Goal: Find specific page/section: Find specific page/section

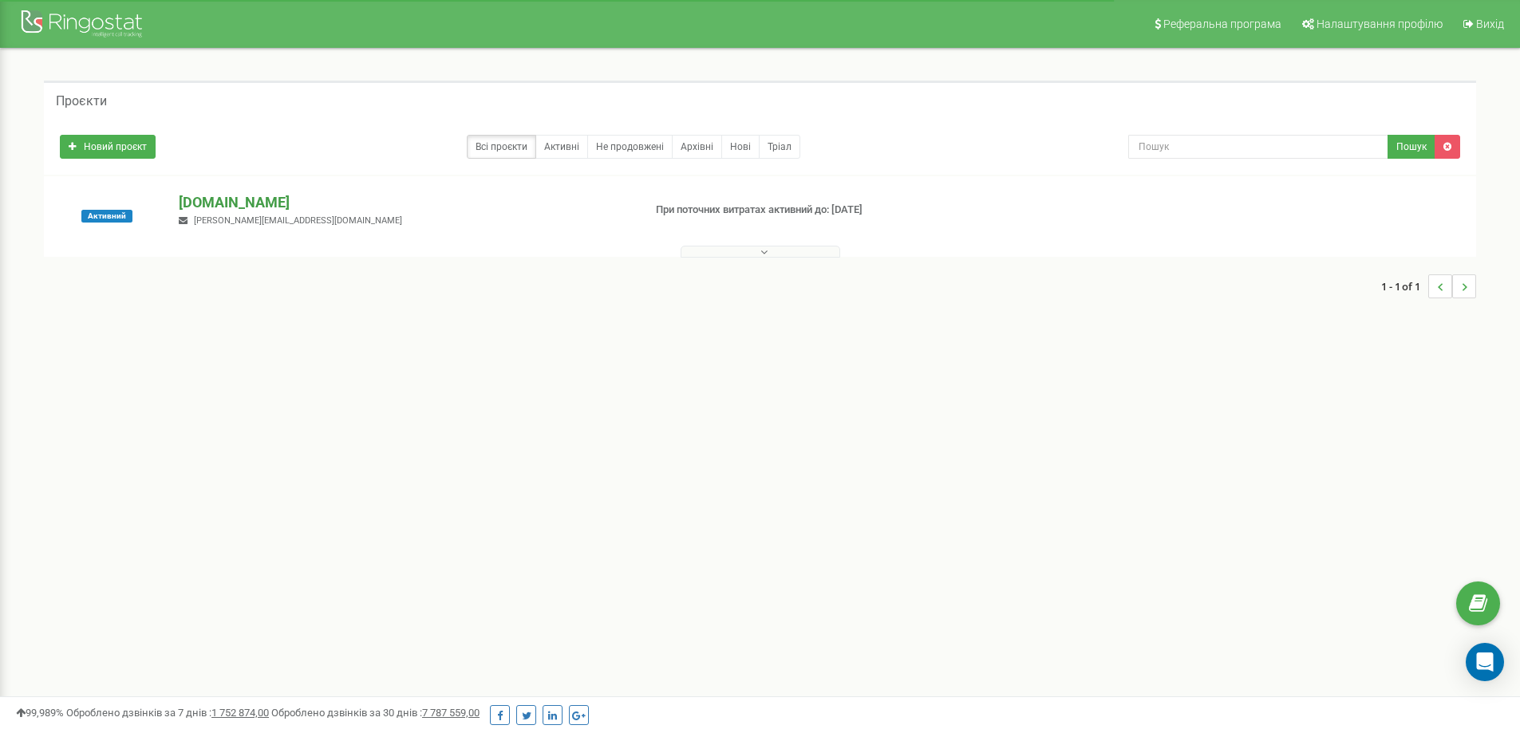
click at [215, 196] on p "[DOMAIN_NAME]" at bounding box center [404, 202] width 451 height 21
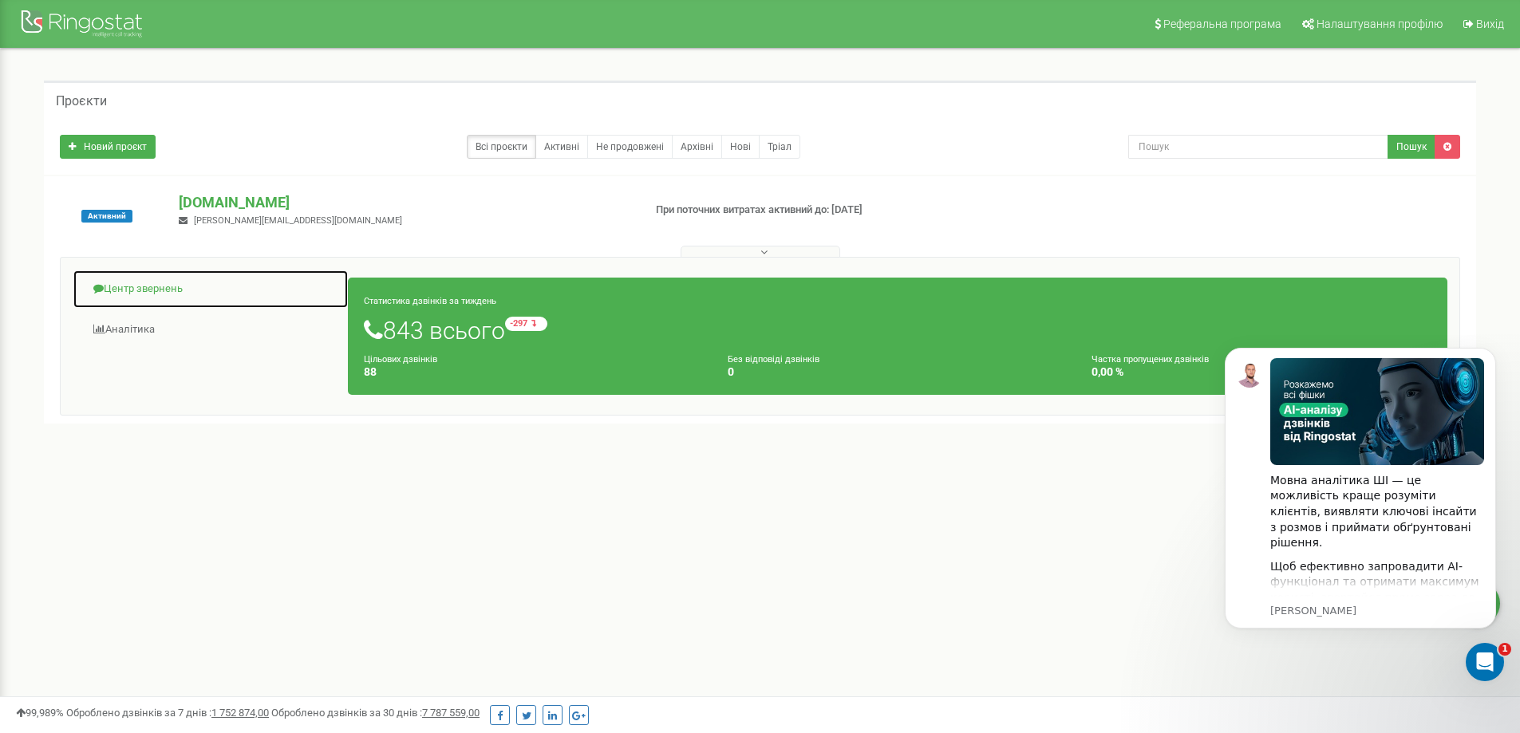
click at [158, 287] on link "Центр звернень" at bounding box center [211, 289] width 276 height 39
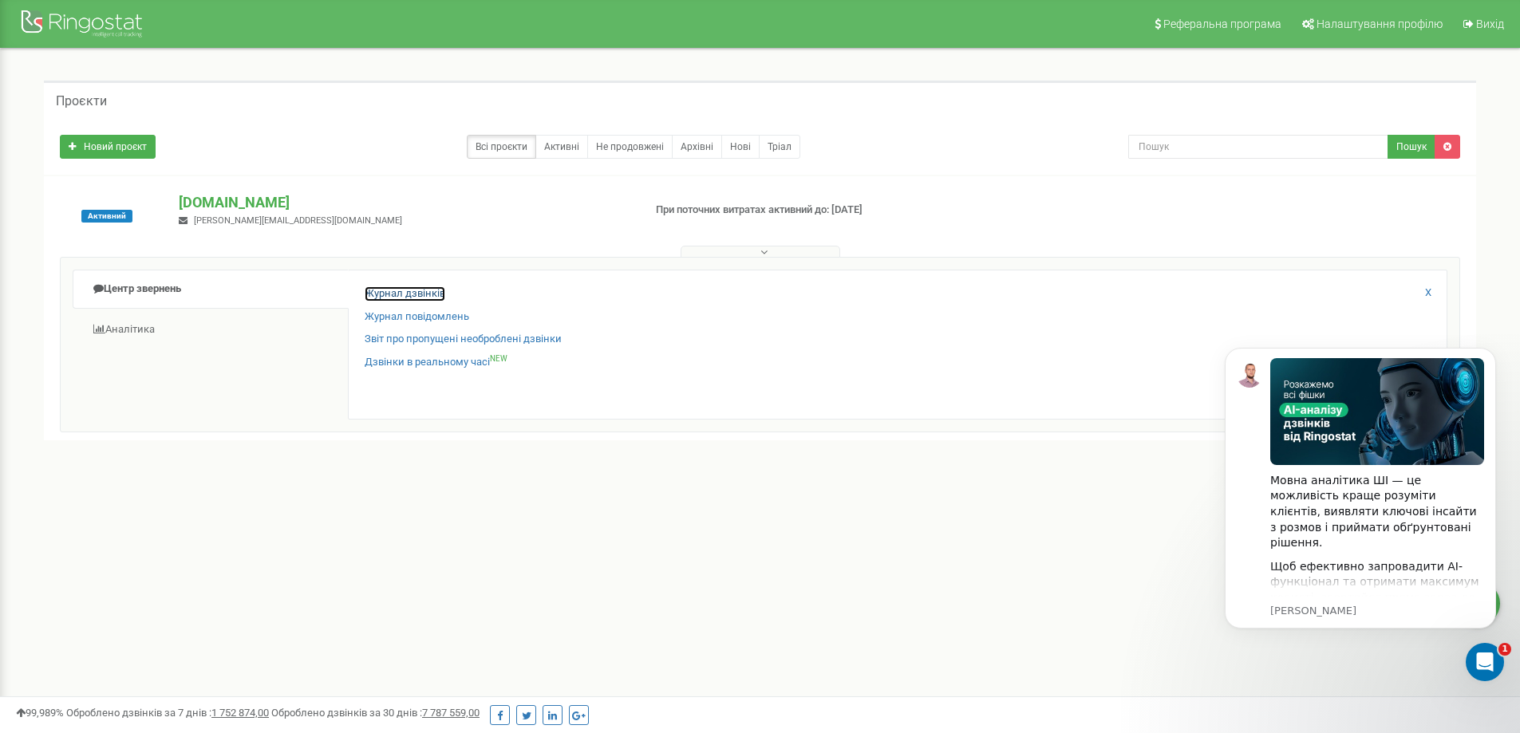
click at [426, 290] on link "Журнал дзвінків" at bounding box center [405, 293] width 81 height 15
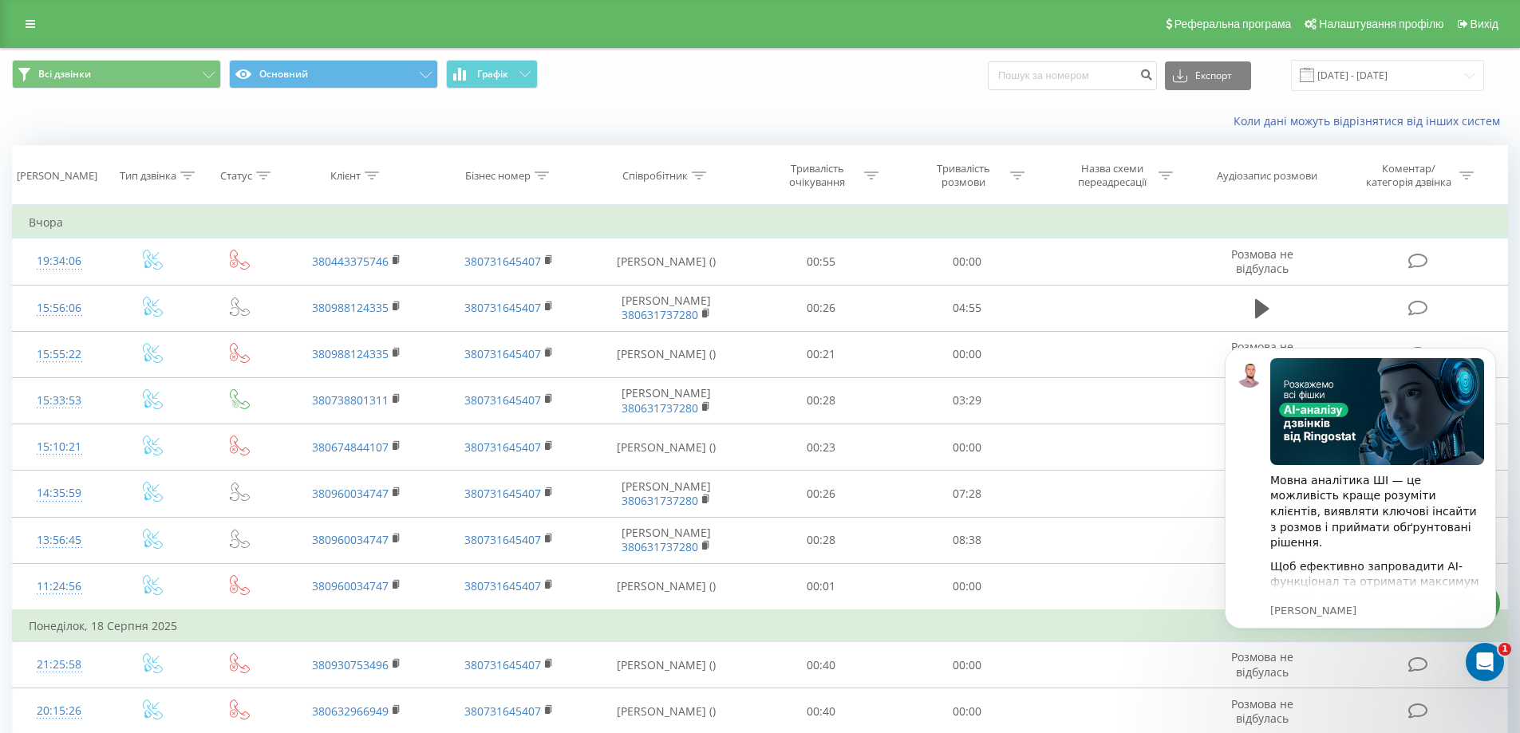
click html "Мовна аналітика ШІ — це можливість краще розуміти клієнтів, виявляти ключові ін…"
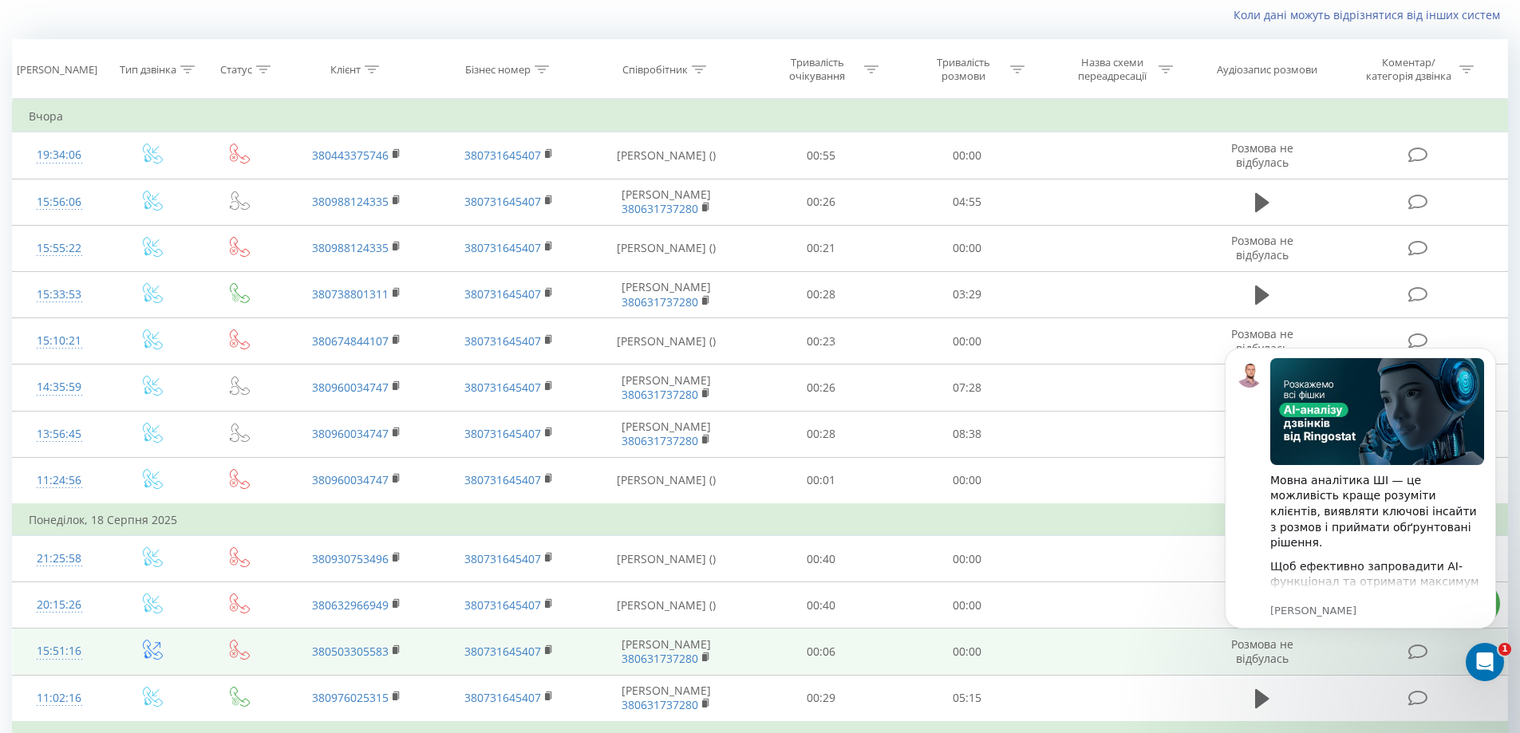
scroll to position [105, 0]
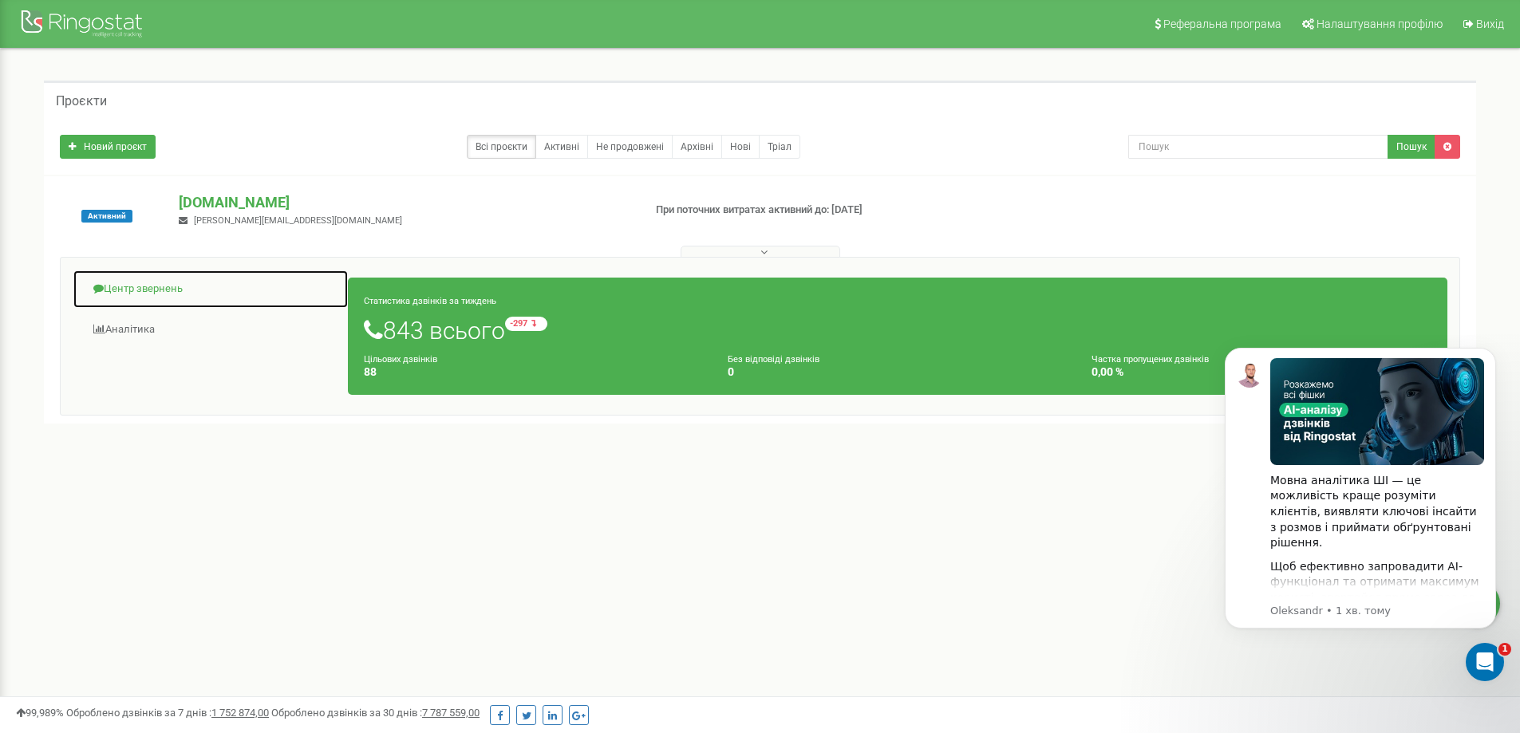
click at [155, 289] on link "Центр звернень" at bounding box center [211, 289] width 276 height 39
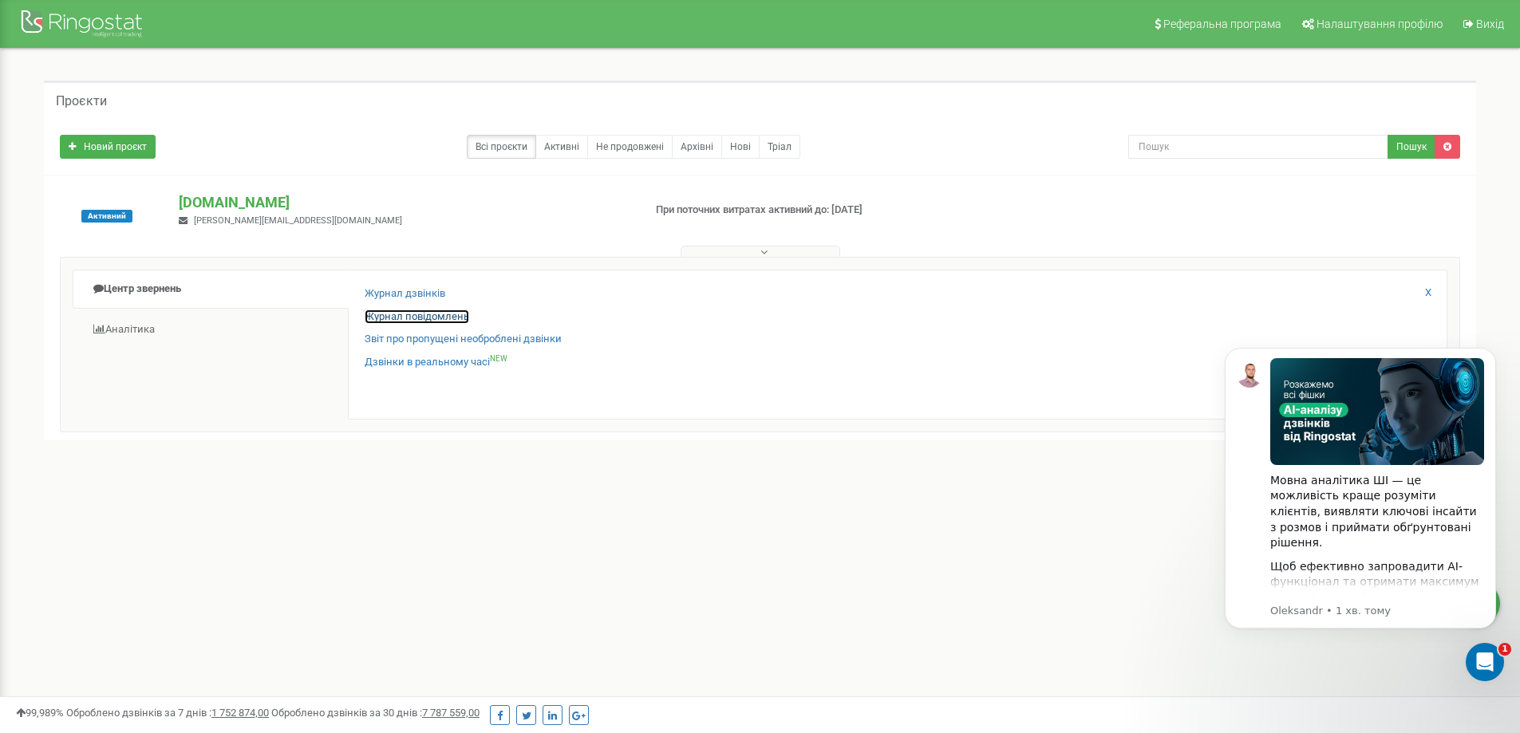
click at [392, 314] on link "Журнал повідомлень" at bounding box center [417, 317] width 105 height 15
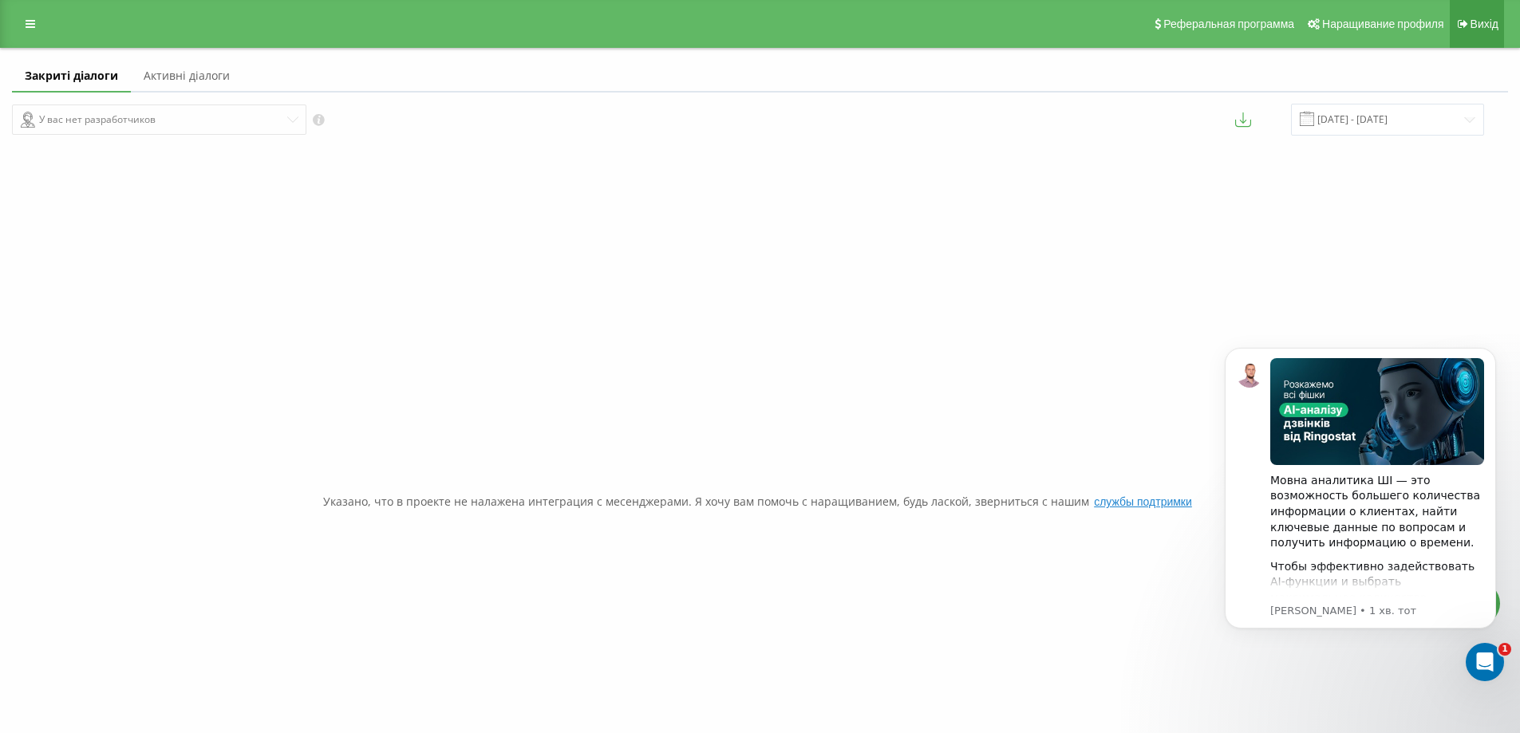
click at [1490, 20] on font "Вихід" at bounding box center [1485, 24] width 28 height 13
